Goal: Transaction & Acquisition: Obtain resource

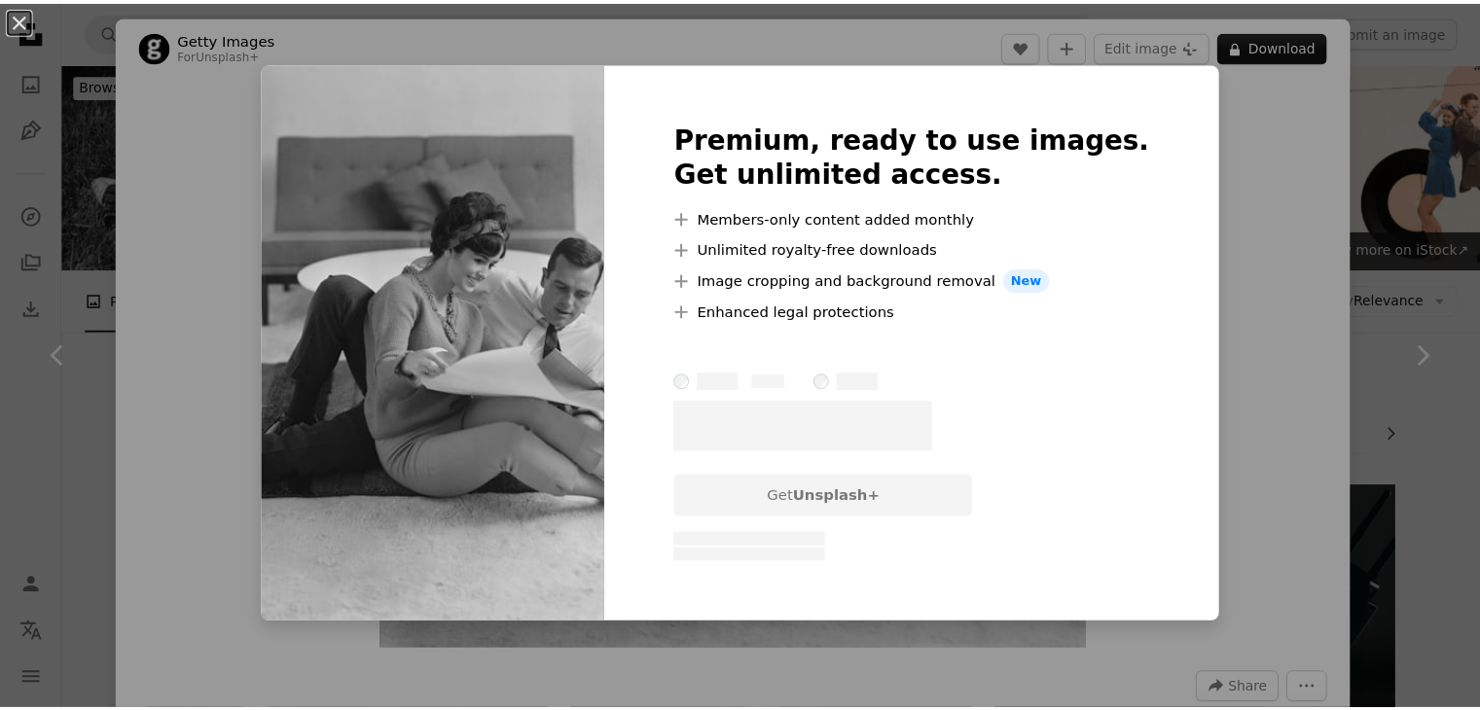
scroll to position [2645, 0]
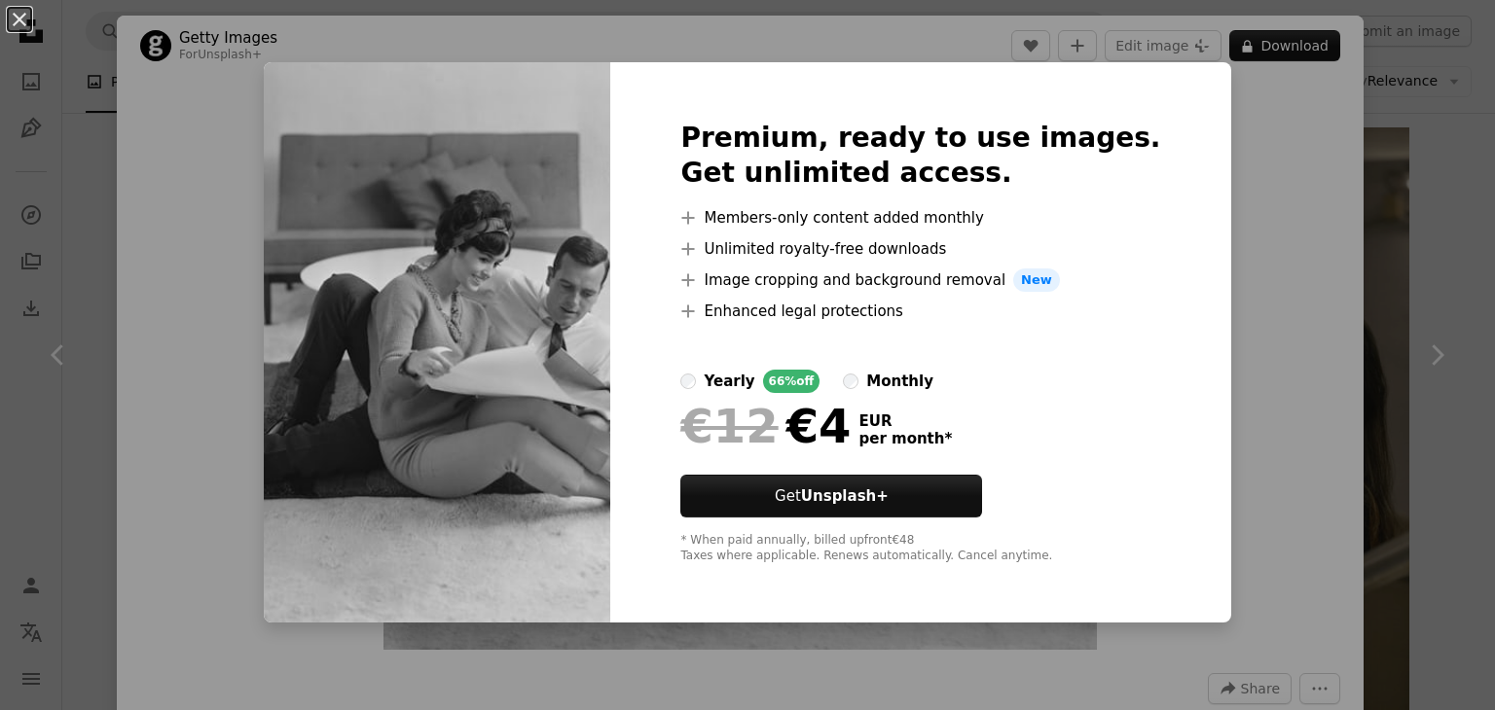
click at [1259, 187] on div "An X shape Premium, ready to use images. Get unlimited access. A plus sign Memb…" at bounding box center [747, 355] width 1495 height 710
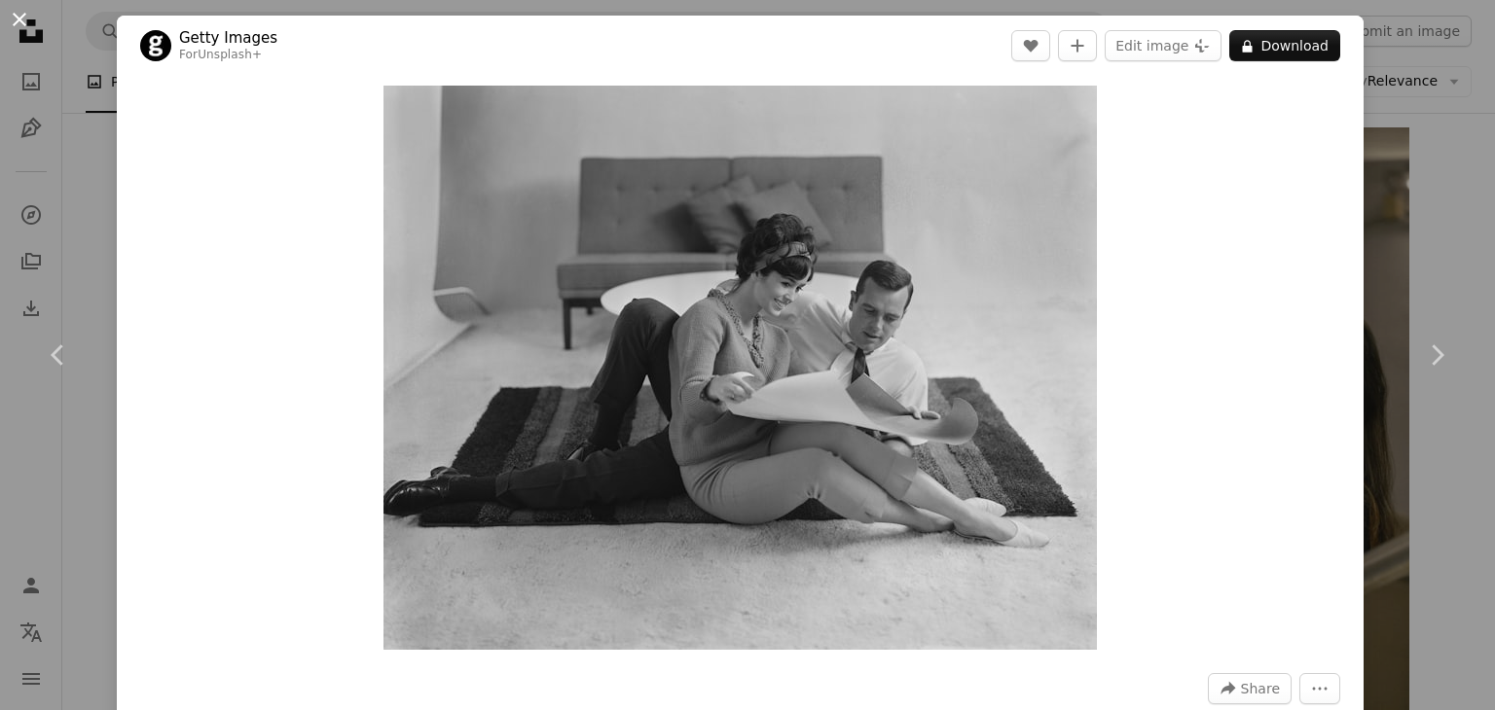
click at [27, 24] on button "An X shape" at bounding box center [19, 19] width 23 height 23
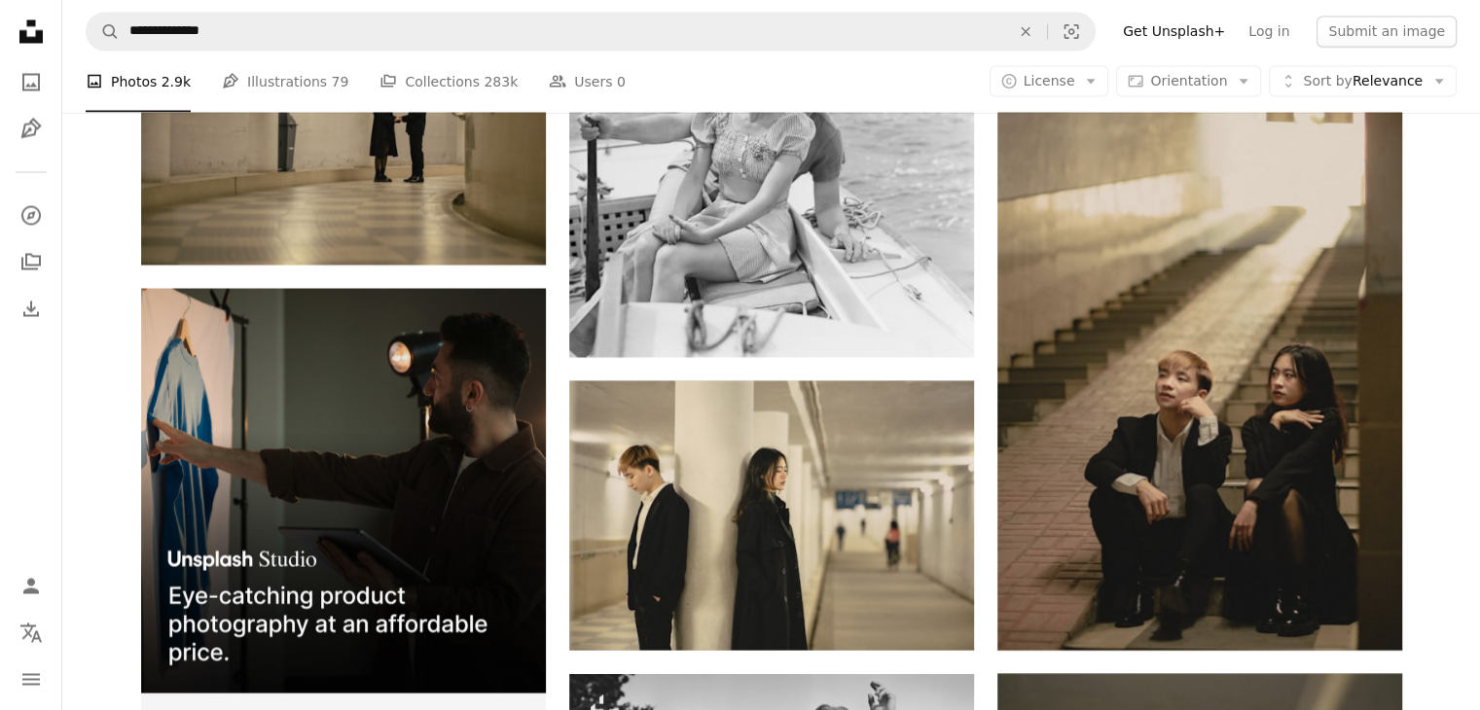
scroll to position [3711, 0]
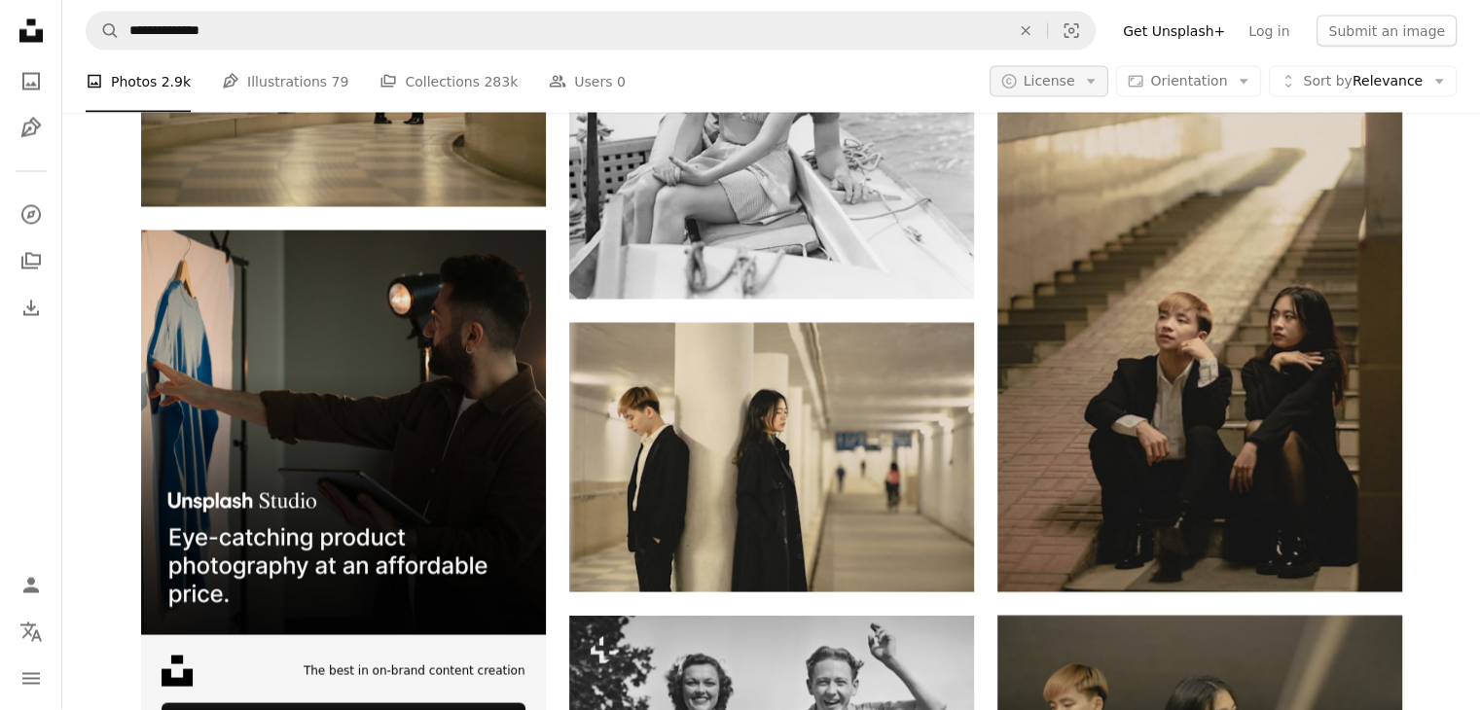
click at [1093, 79] on button "A copyright icon © License Arrow down" at bounding box center [1050, 81] width 120 height 31
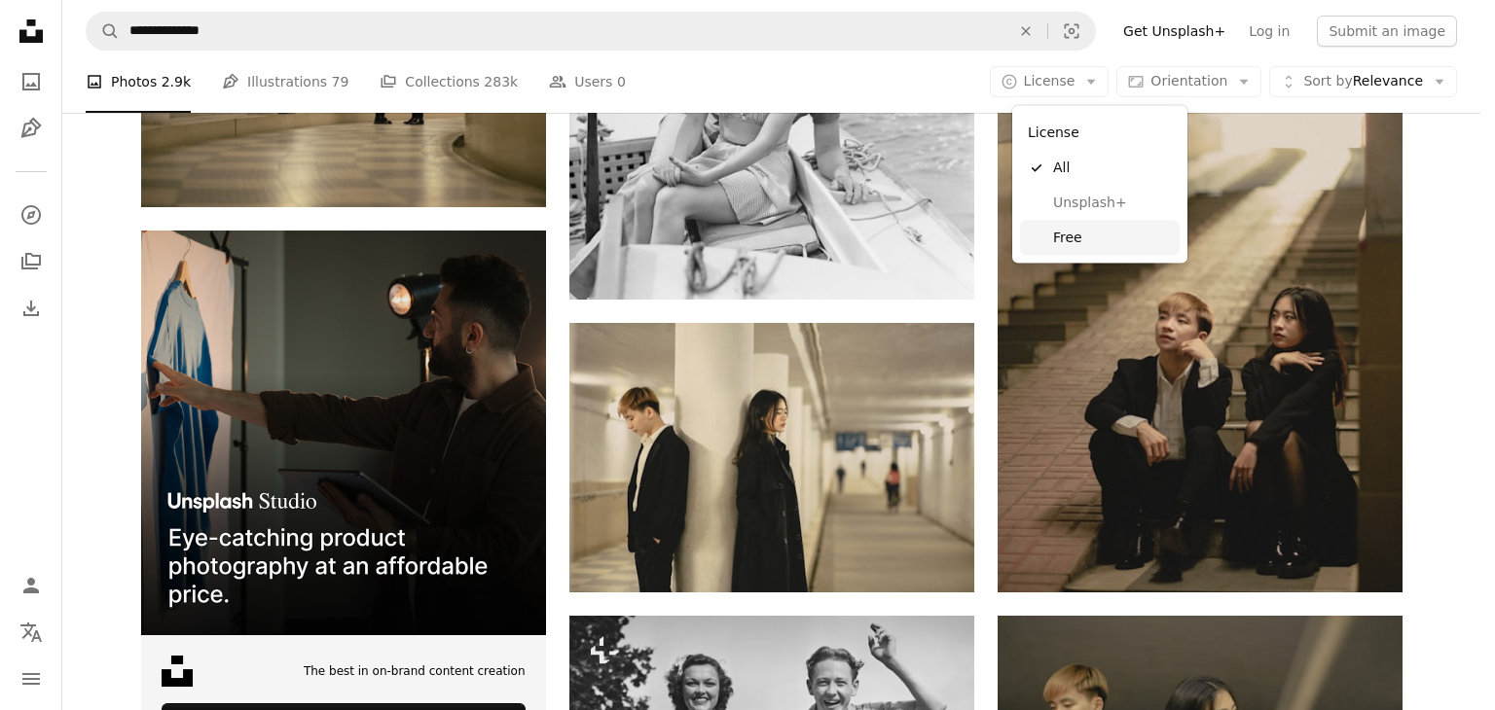
click at [1051, 238] on link "Free" at bounding box center [1100, 238] width 160 height 35
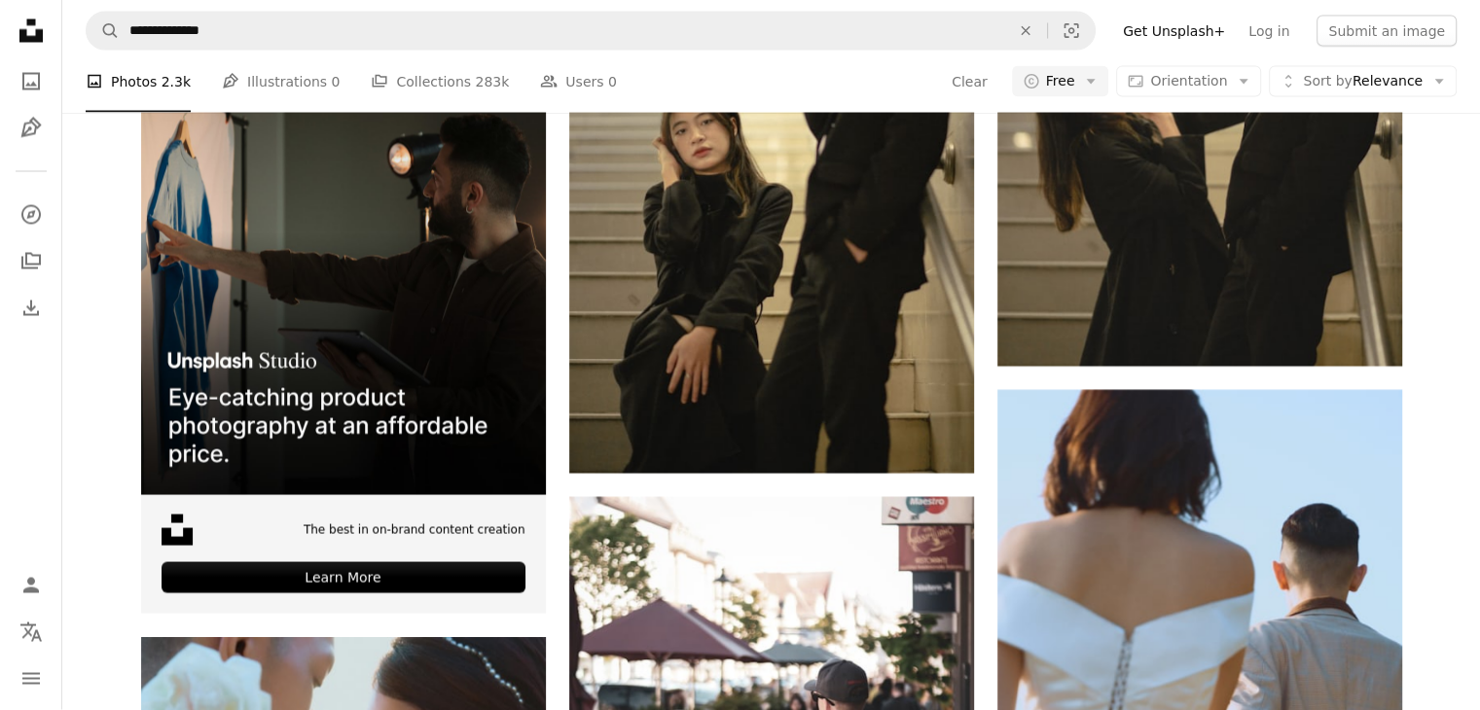
scroll to position [14995, 0]
